Goal: Information Seeking & Learning: Learn about a topic

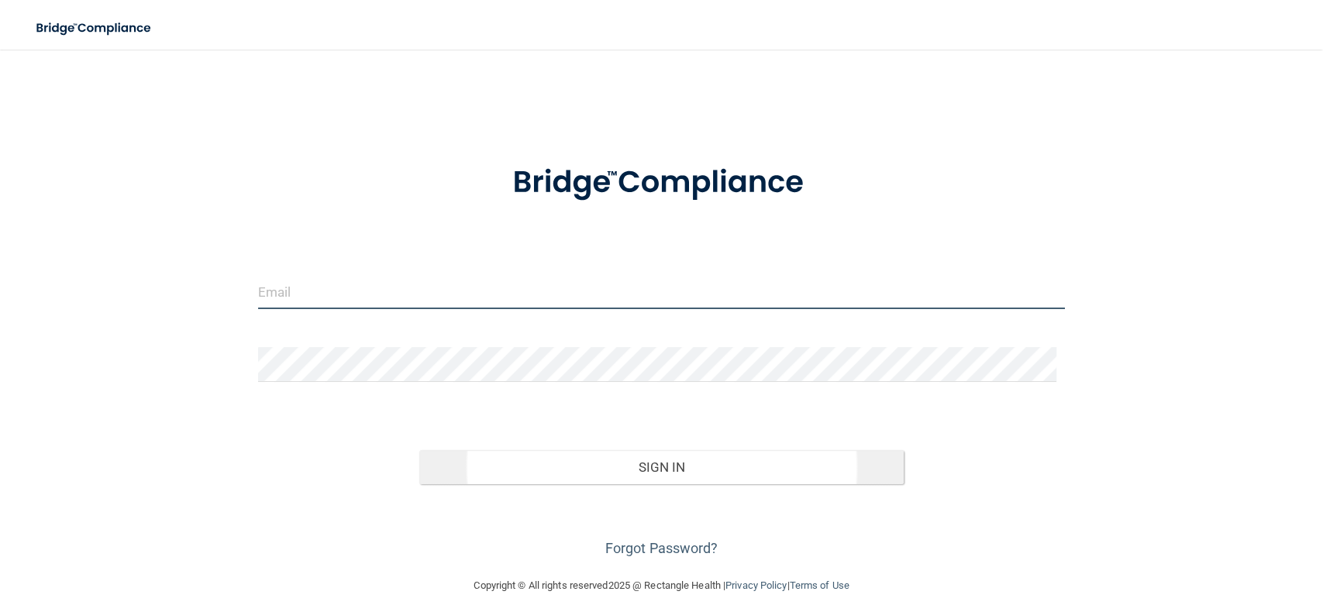
type input "[EMAIL_ADDRESS][DOMAIN_NAME]"
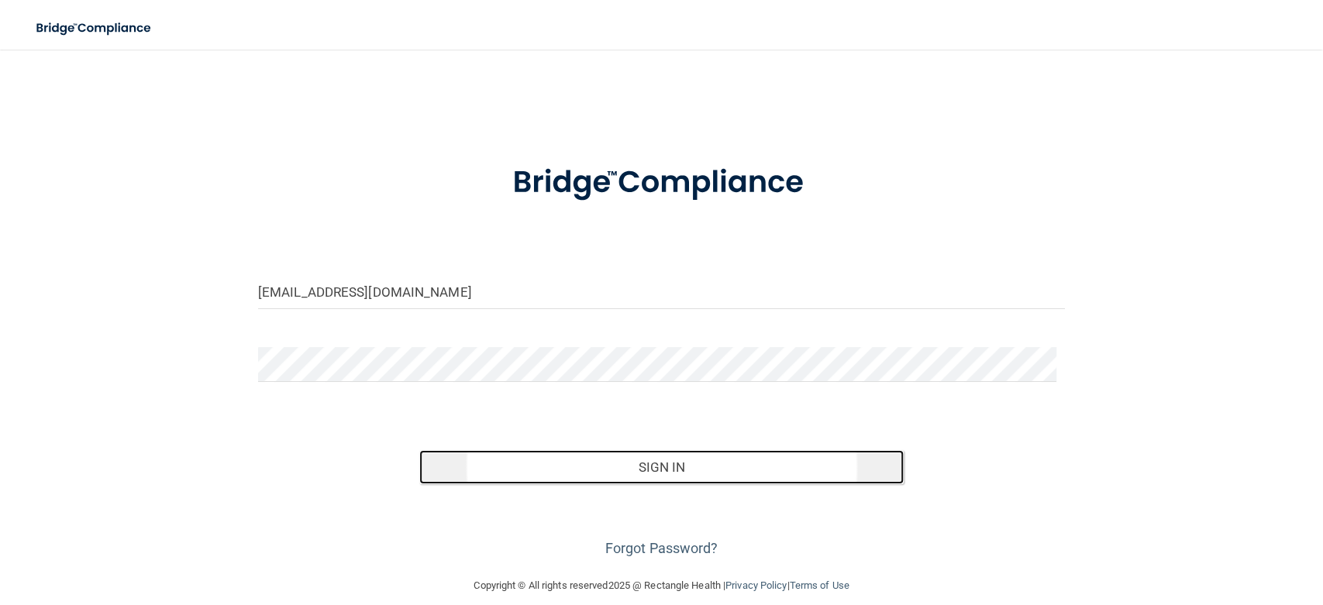
click at [722, 475] on button "Sign In" at bounding box center [661, 467] width 484 height 34
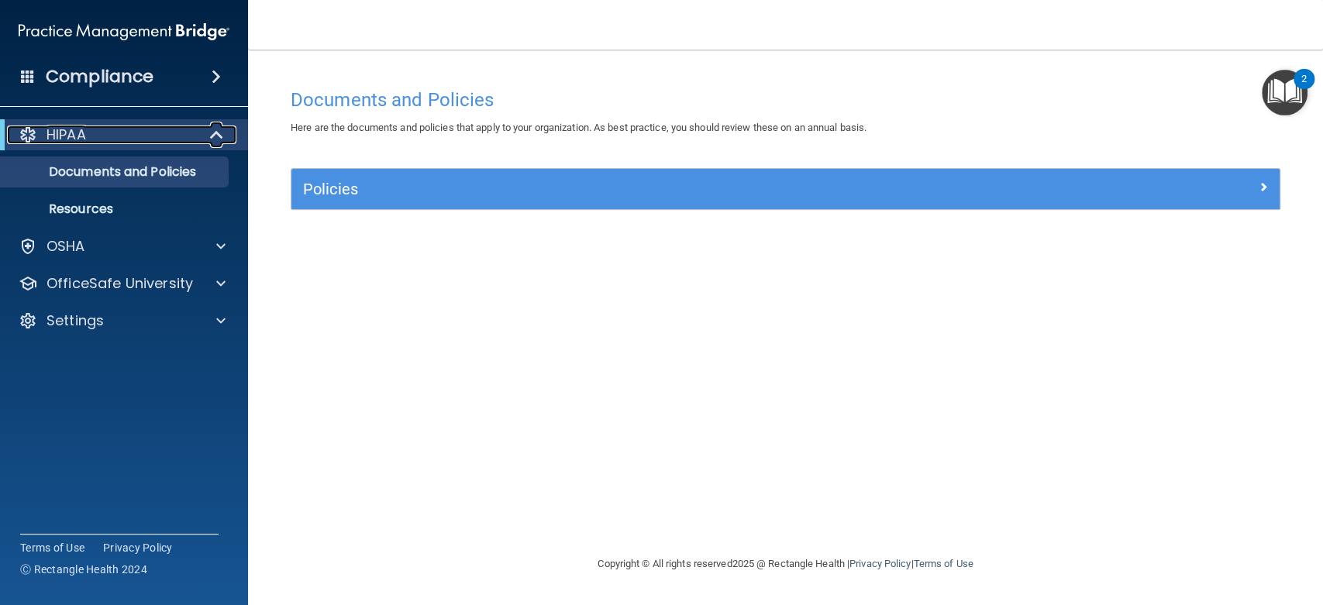
click at [119, 137] on div "HIPAA" at bounding box center [102, 135] width 191 height 19
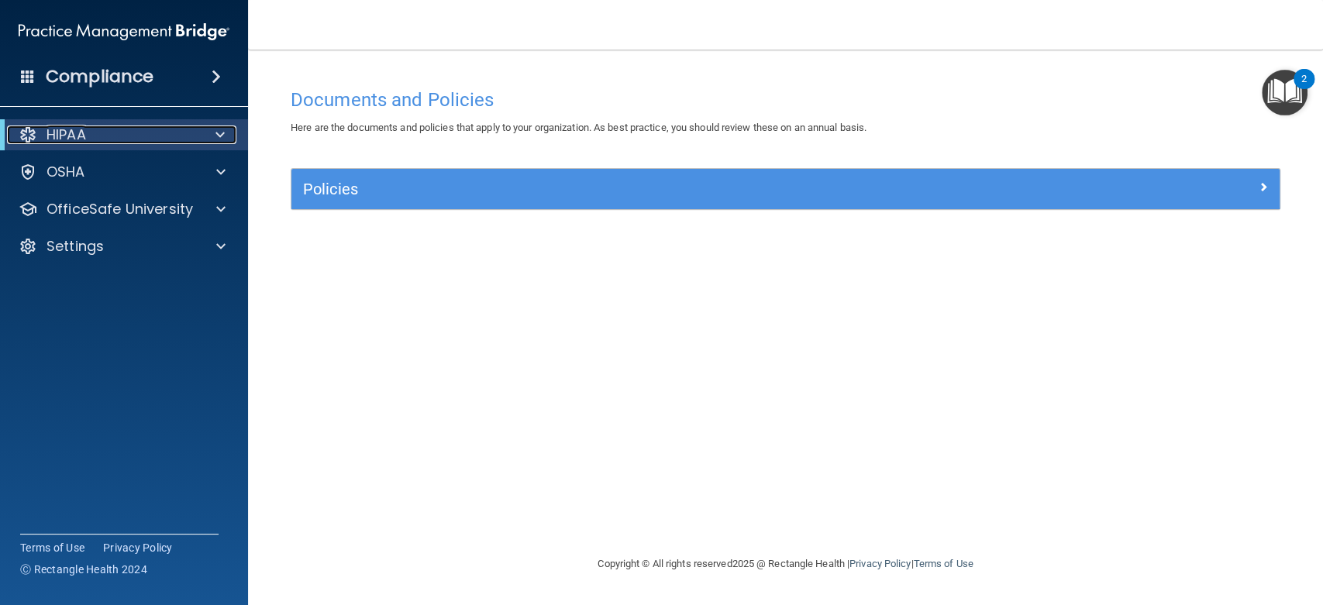
click at [119, 137] on div "HIPAA" at bounding box center [102, 135] width 191 height 19
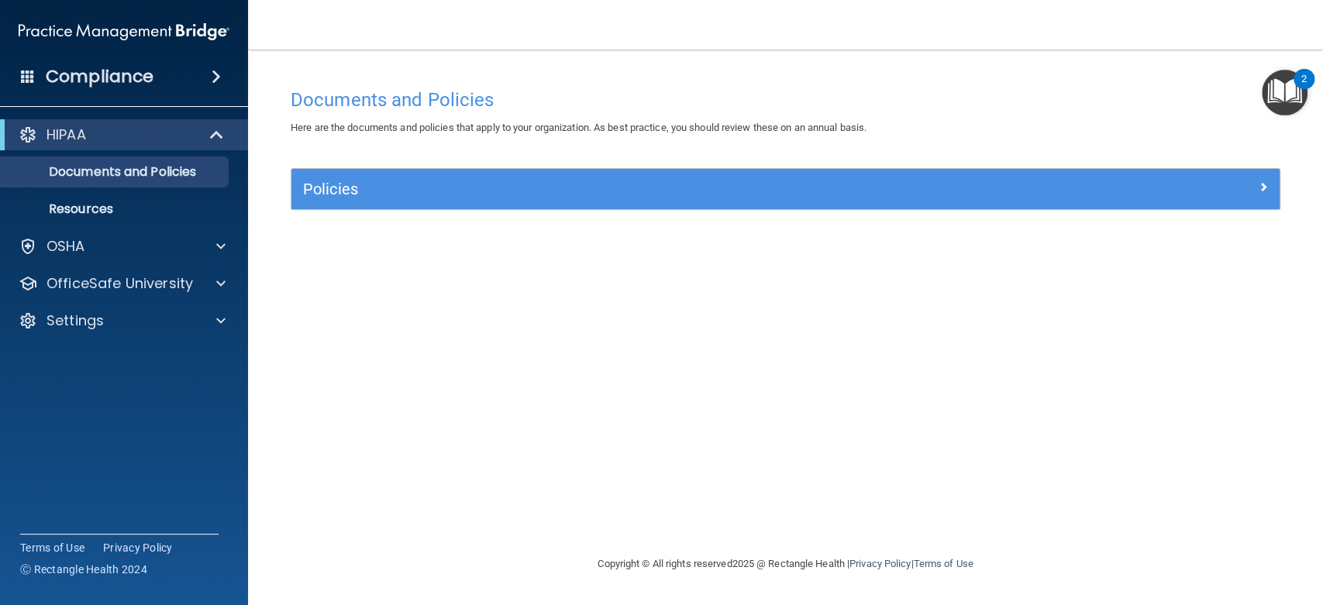
click at [118, 81] on h4 "Compliance" at bounding box center [100, 77] width 108 height 22
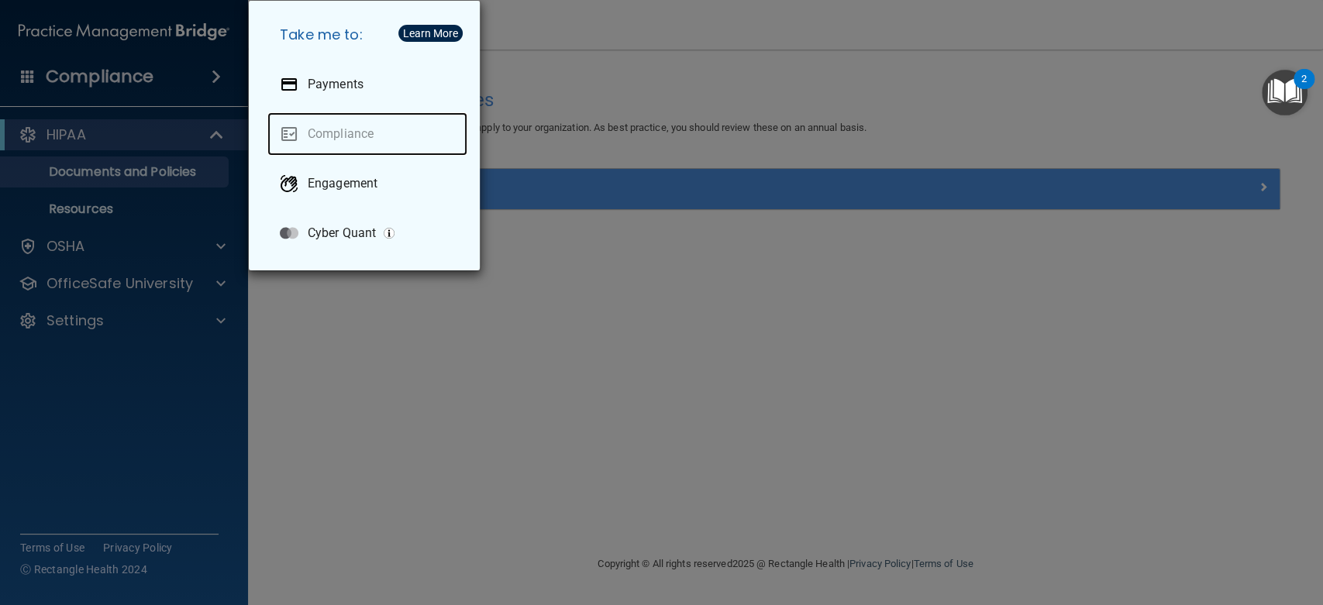
click at [364, 132] on link "Compliance" at bounding box center [367, 133] width 200 height 43
click at [392, 377] on div "Take me to: Payments Compliance Engagement Cyber Quant" at bounding box center [661, 302] width 1323 height 605
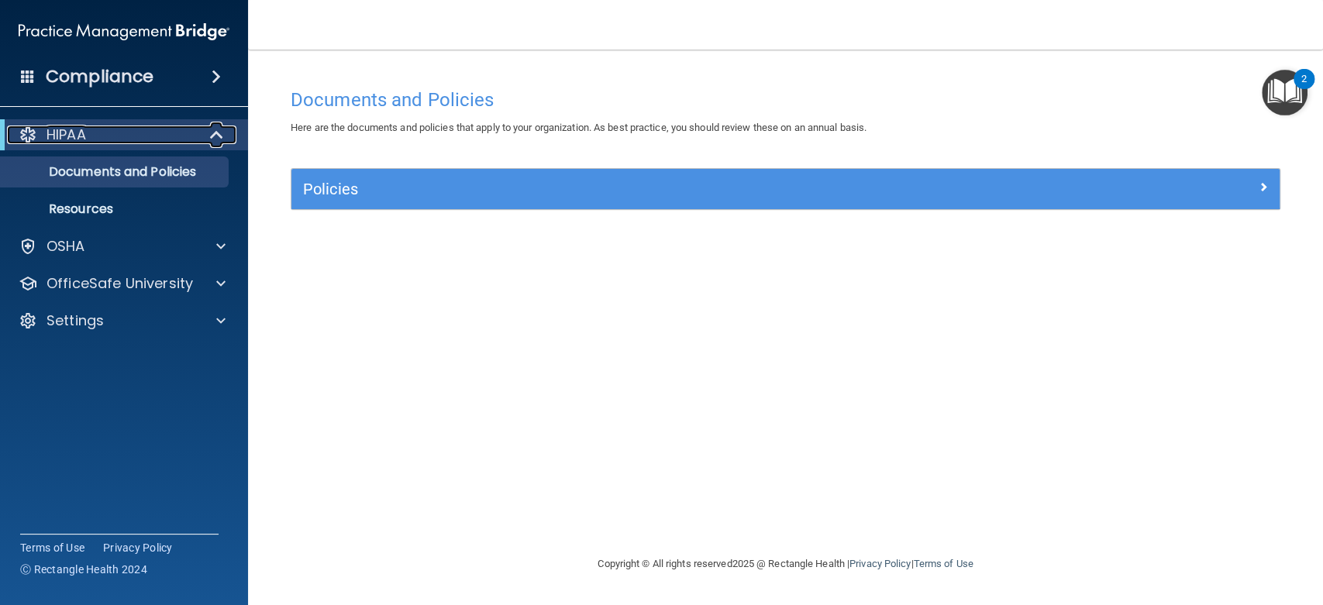
click at [209, 128] on div at bounding box center [217, 135] width 38 height 19
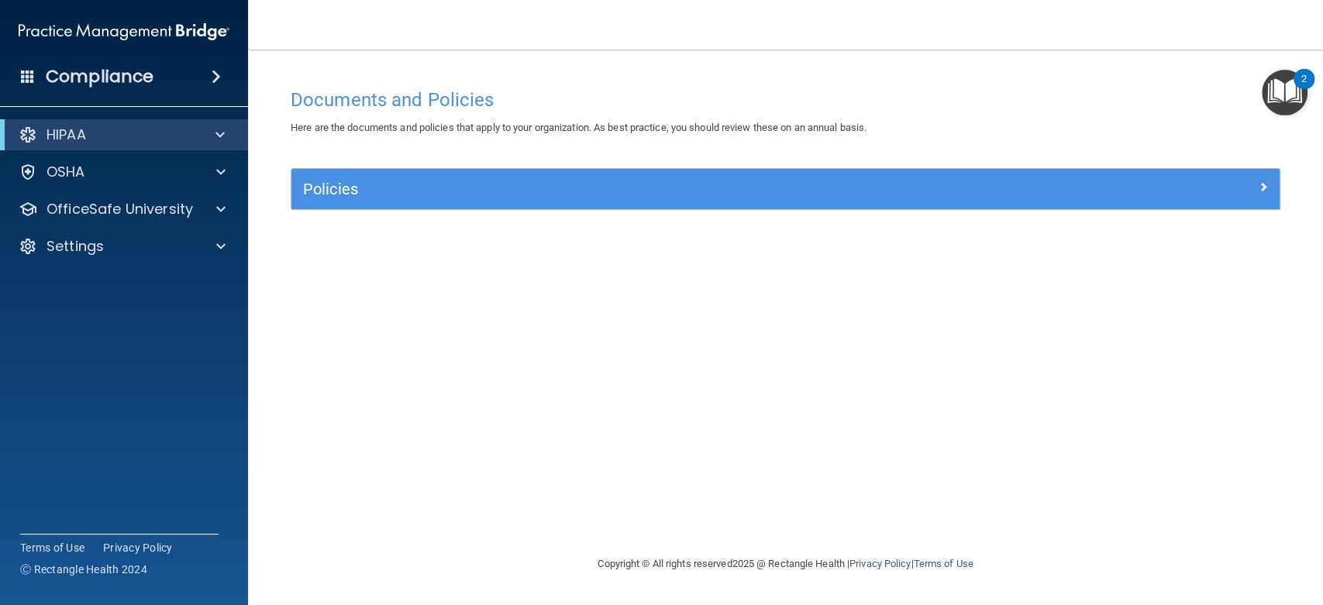
click at [1285, 81] on img "Open Resource Center, 2 new notifications" at bounding box center [1285, 93] width 46 height 46
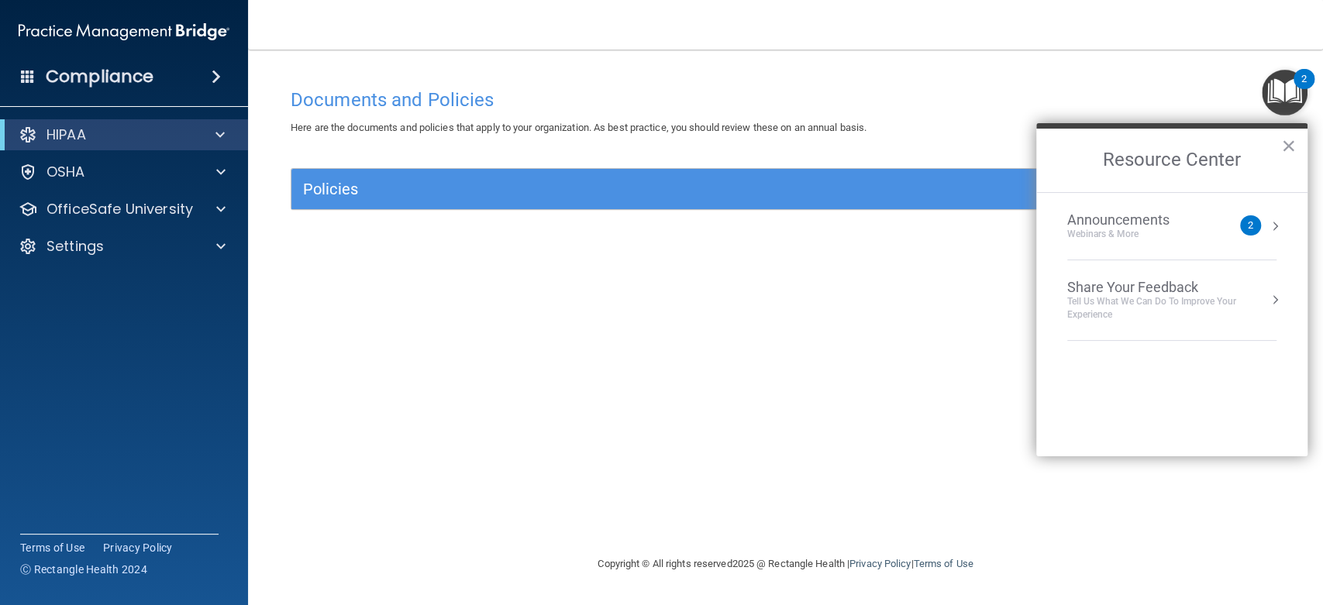
click at [500, 349] on div "Documents and Policies Here are the documents and policies that apply to your o…" at bounding box center [785, 318] width 1013 height 474
click at [1195, 240] on div "Webinars & More" at bounding box center [1133, 234] width 133 height 13
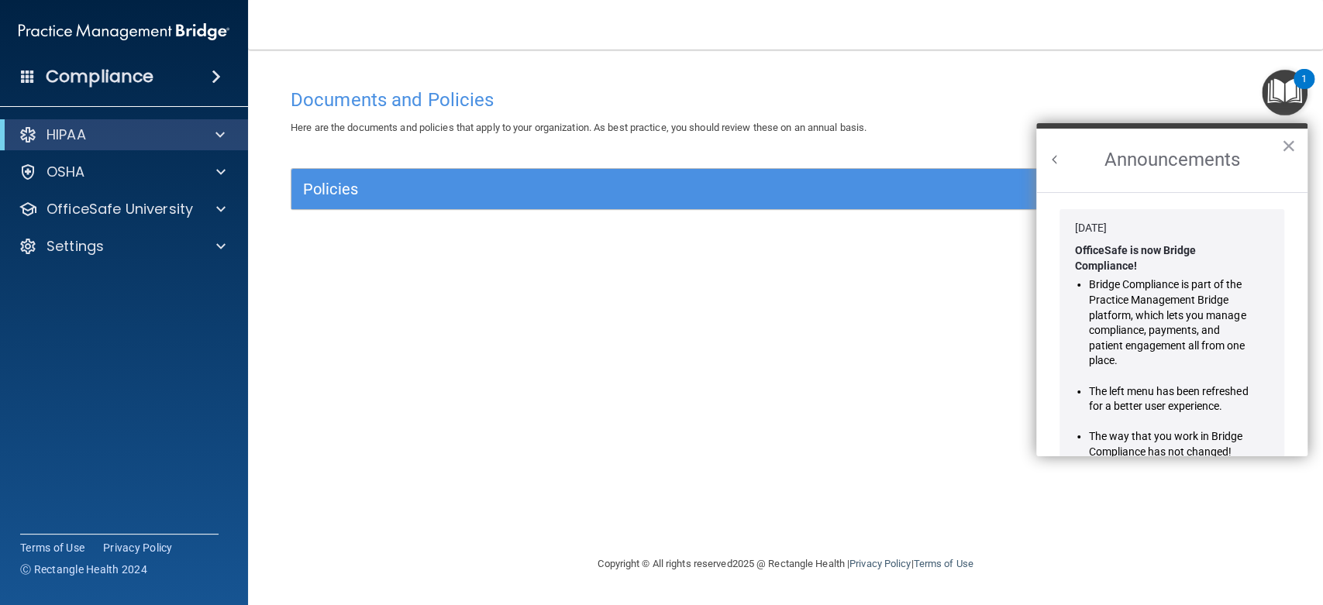
scroll to position [285, 0]
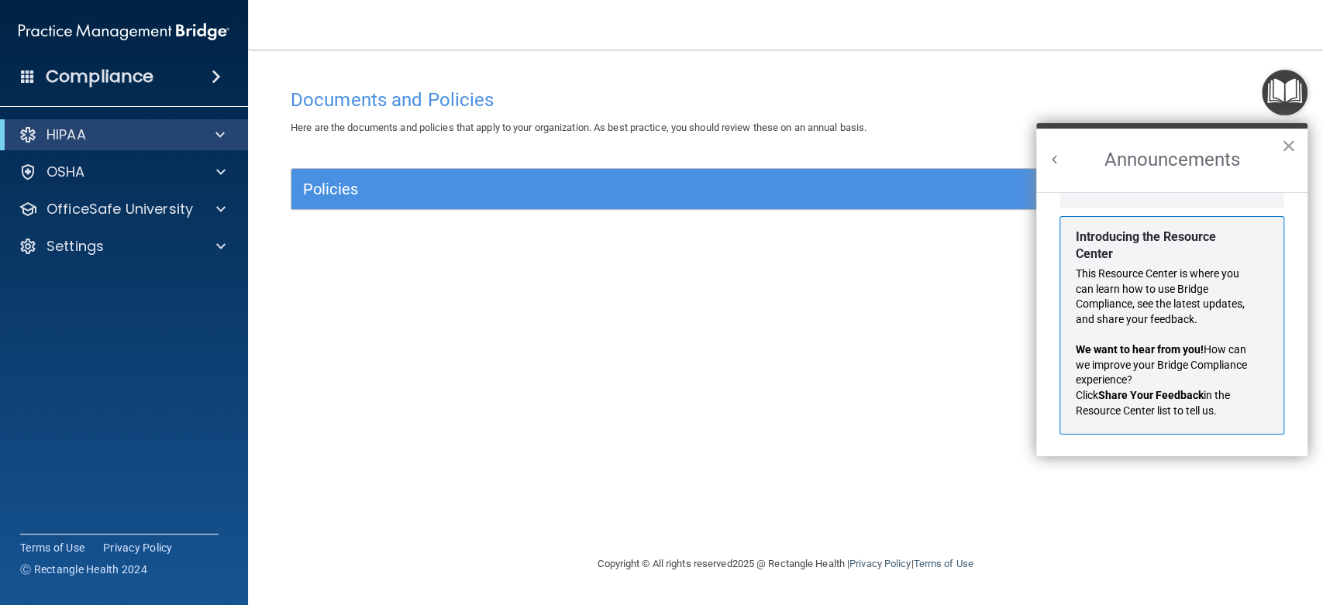
click at [1283, 138] on button "×" at bounding box center [1288, 145] width 15 height 25
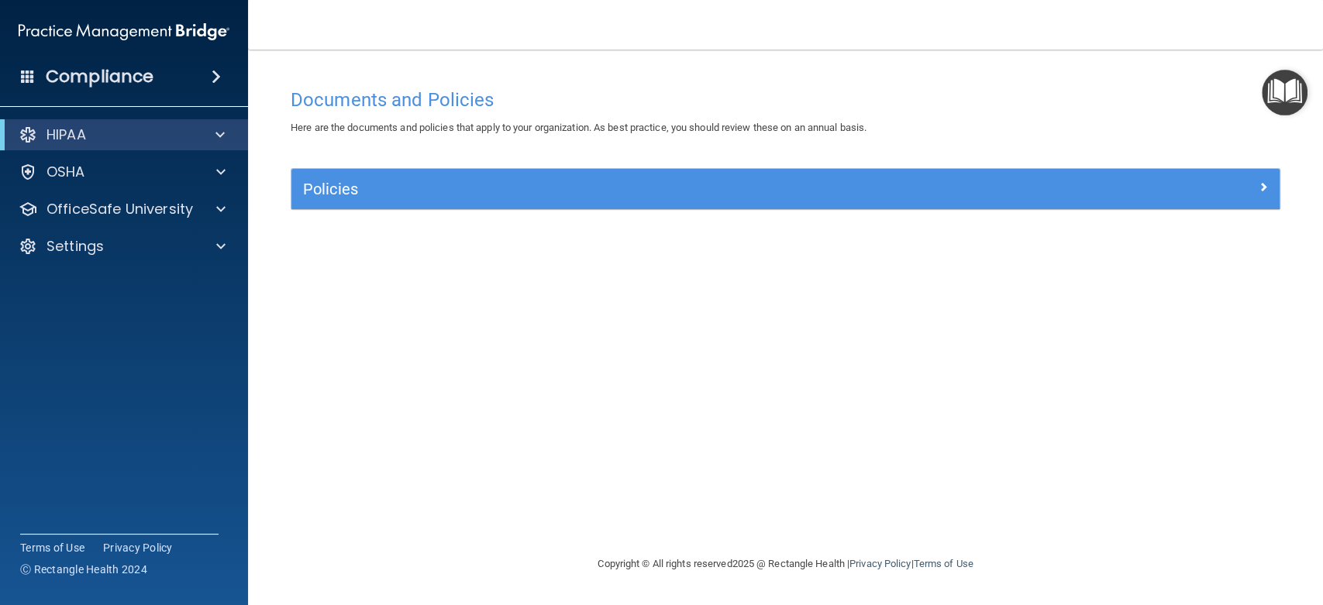
click at [912, 307] on div "Documents and Policies Here are the documents and policies that apply to your o…" at bounding box center [785, 318] width 1013 height 474
click at [141, 209] on p "OfficeSafe University" at bounding box center [120, 209] width 146 height 19
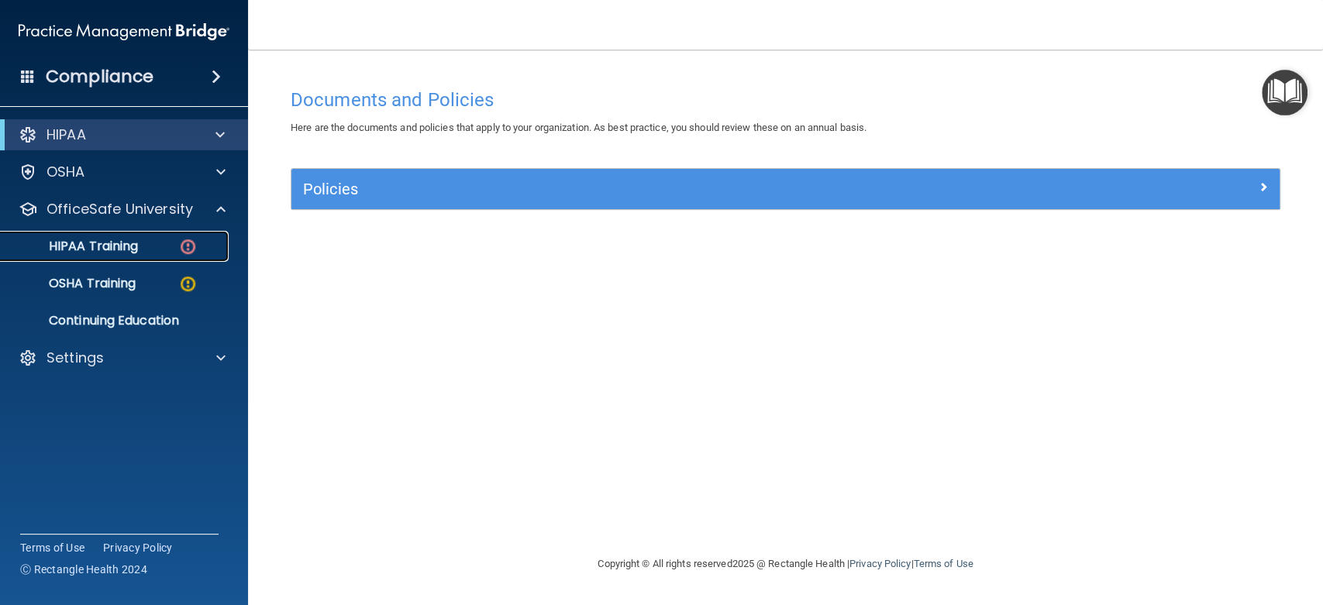
click at [118, 241] on p "HIPAA Training" at bounding box center [74, 247] width 128 height 16
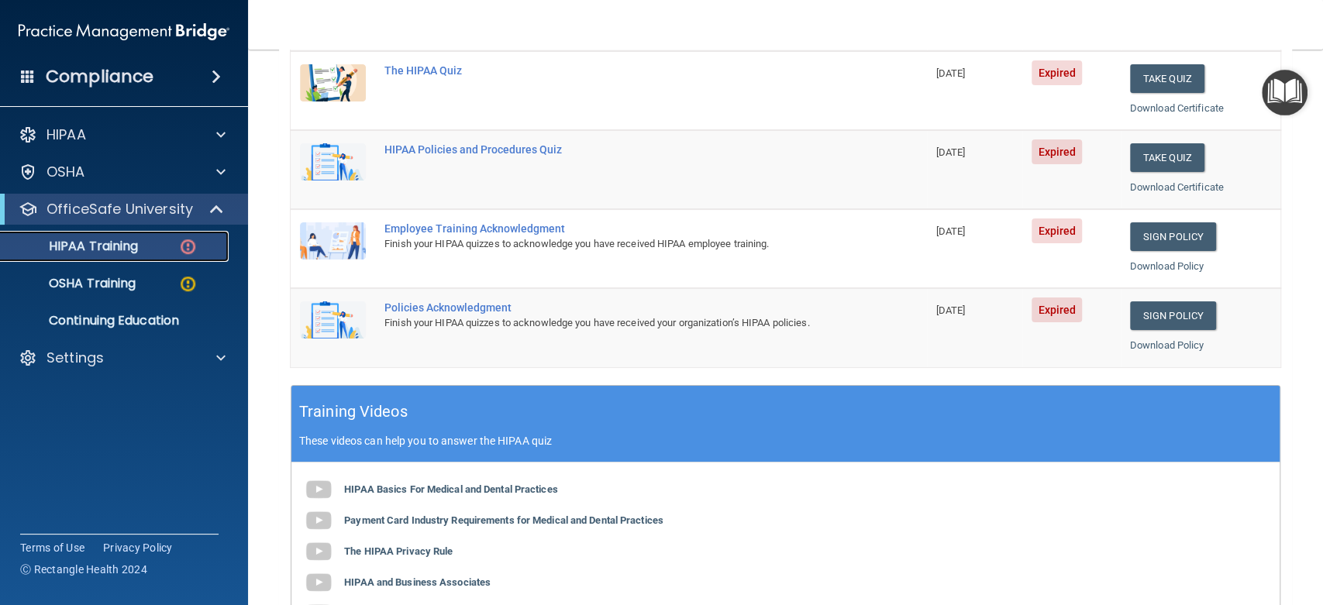
scroll to position [215, 0]
